Goal: Find contact information: Find contact information

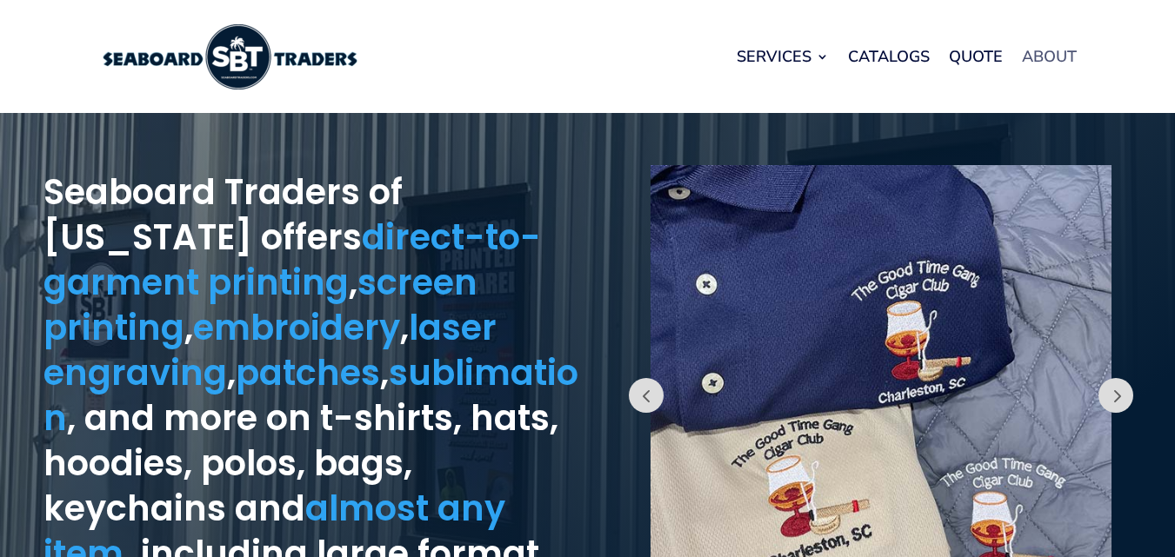
click at [1055, 51] on link "About" at bounding box center [1049, 56] width 55 height 66
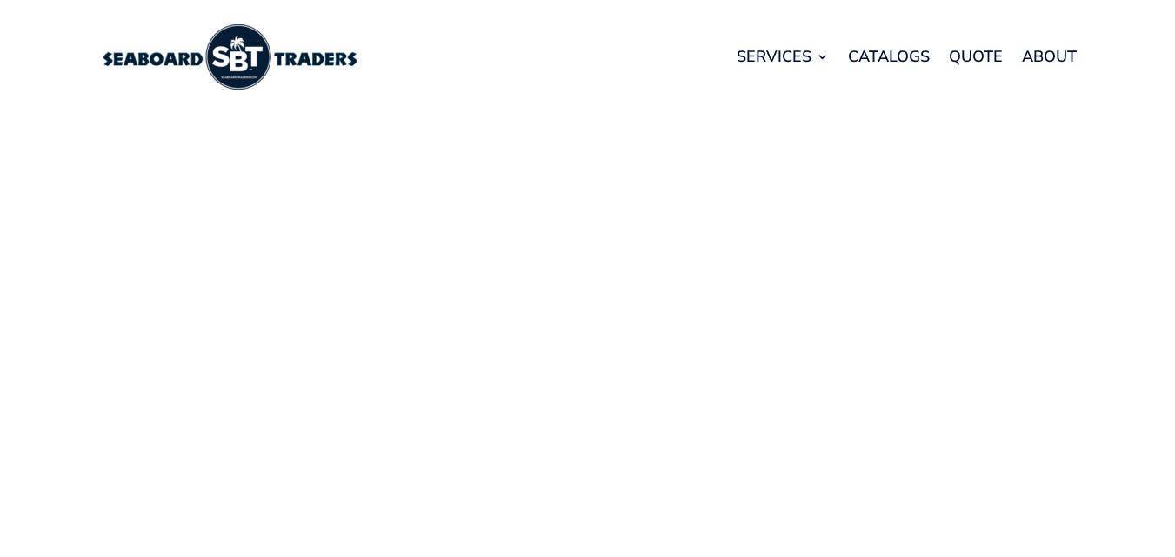
scroll to position [487, 0]
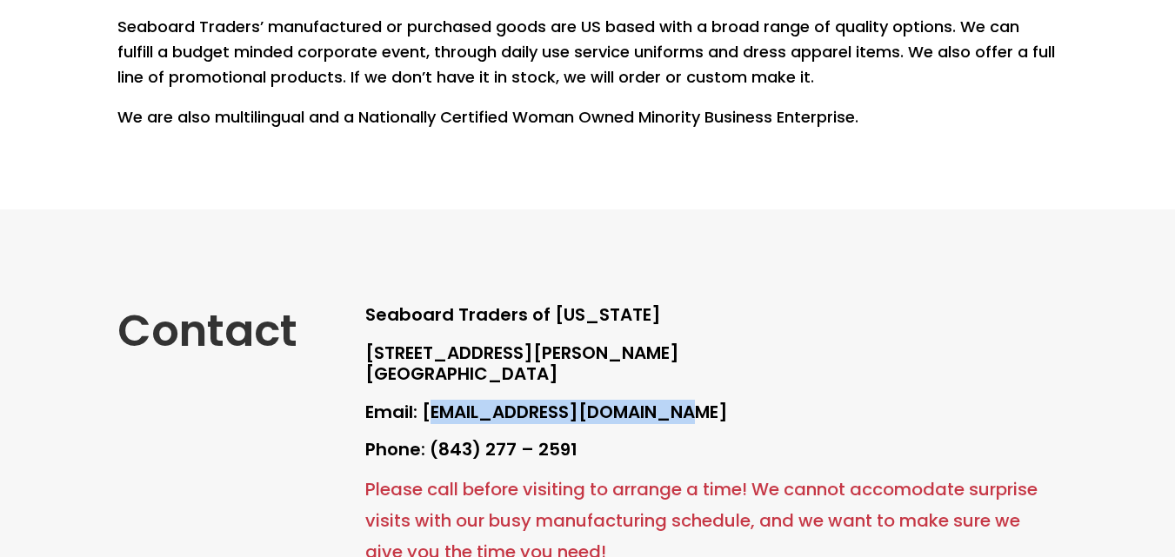
drag, startPoint x: 428, startPoint y: 411, endPoint x: 703, endPoint y: 412, distance: 274.8
click at [703, 412] on p "Email: [EMAIL_ADDRESS][DOMAIN_NAME]" at bounding box center [711, 422] width 692 height 38
click at [702, 412] on p "Email: [EMAIL_ADDRESS][DOMAIN_NAME]" at bounding box center [711, 422] width 692 height 38
drag, startPoint x: 702, startPoint y: 412, endPoint x: 427, endPoint y: 424, distance: 275.0
click at [427, 424] on p "Email: [EMAIL_ADDRESS][DOMAIN_NAME]" at bounding box center [711, 422] width 692 height 38
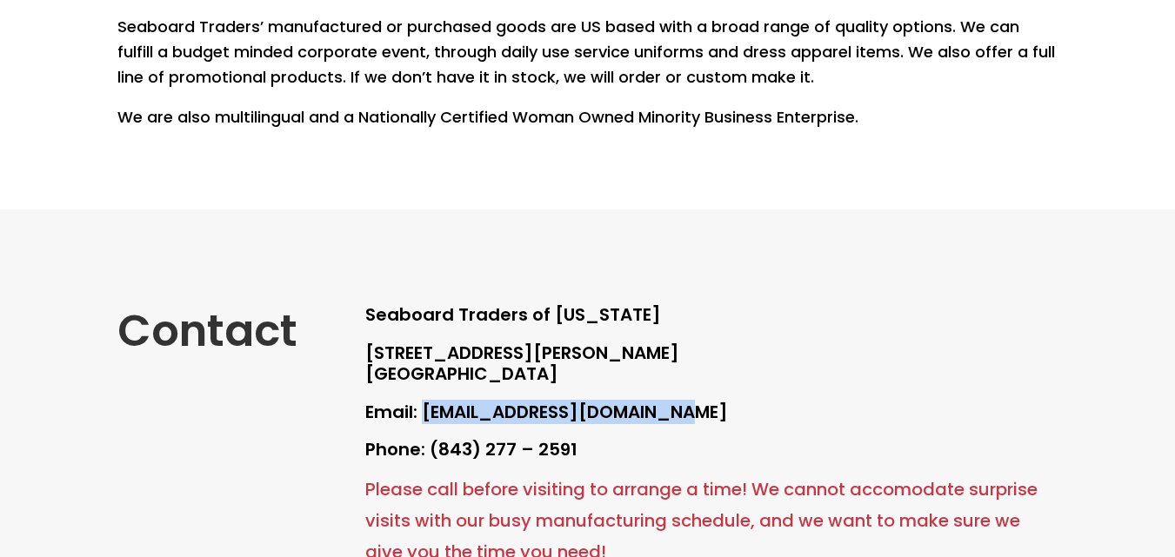
copy p "[EMAIL_ADDRESS][DOMAIN_NAME]"
